Goal: Navigation & Orientation: Find specific page/section

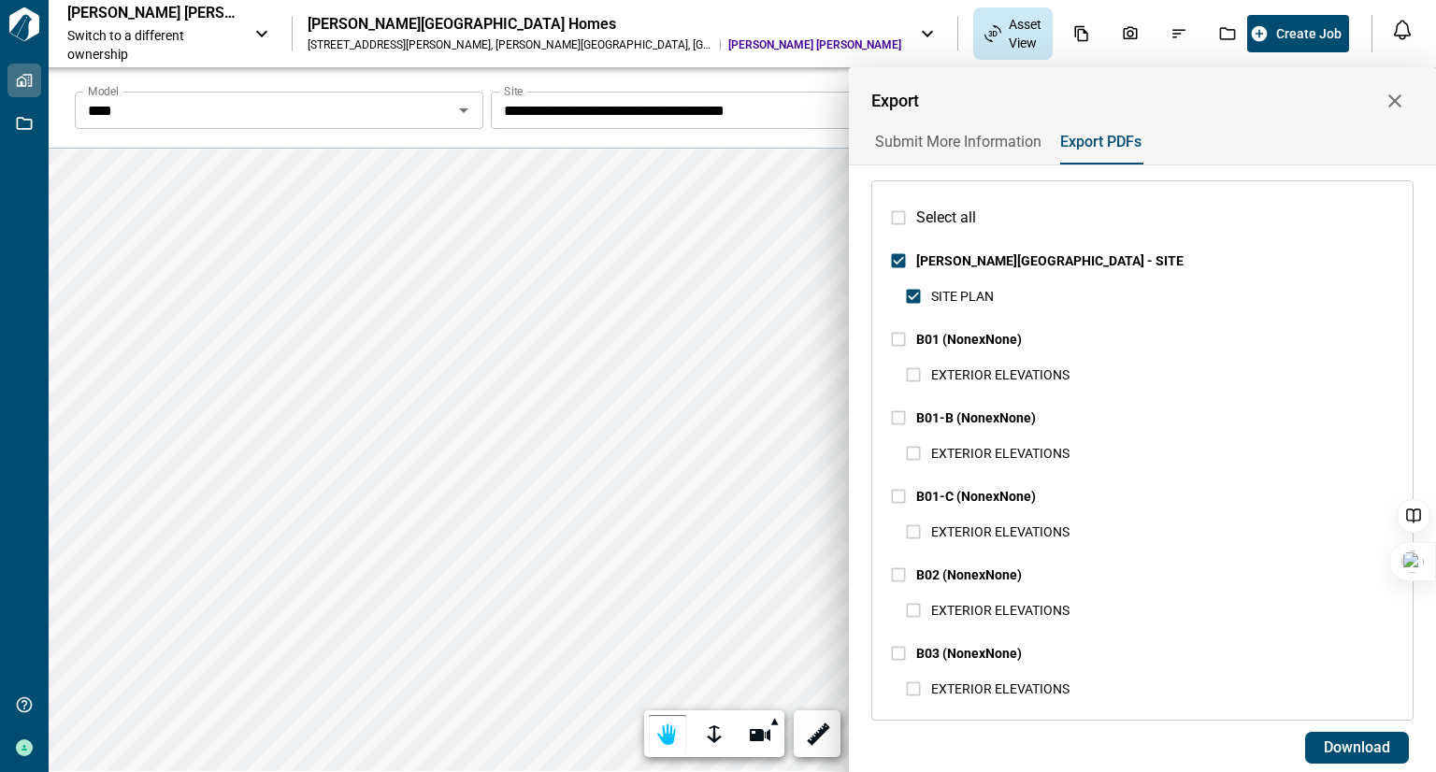
click at [1392, 106] on icon "button" at bounding box center [1394, 101] width 22 height 22
